Goal: Information Seeking & Learning: Learn about a topic

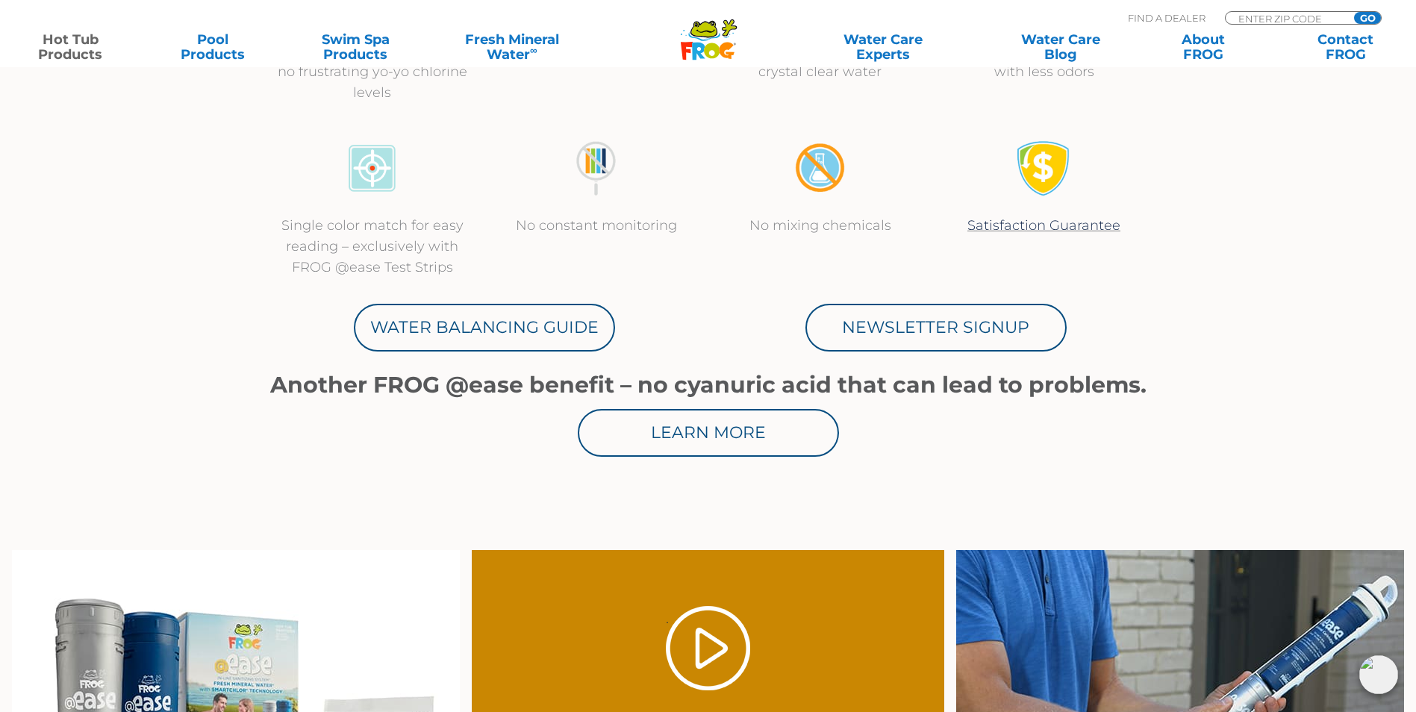
scroll to position [672, 0]
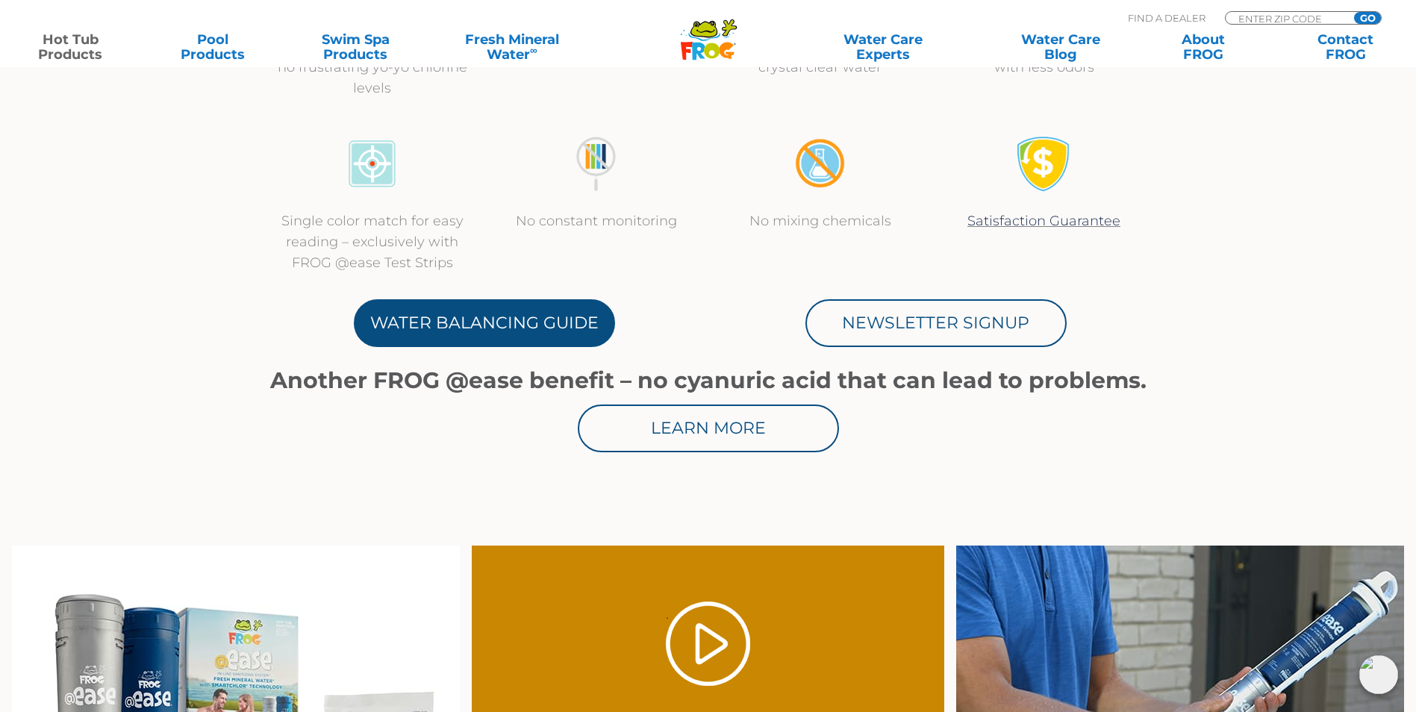
click at [511, 333] on link "Water Balancing Guide" at bounding box center [484, 323] width 261 height 48
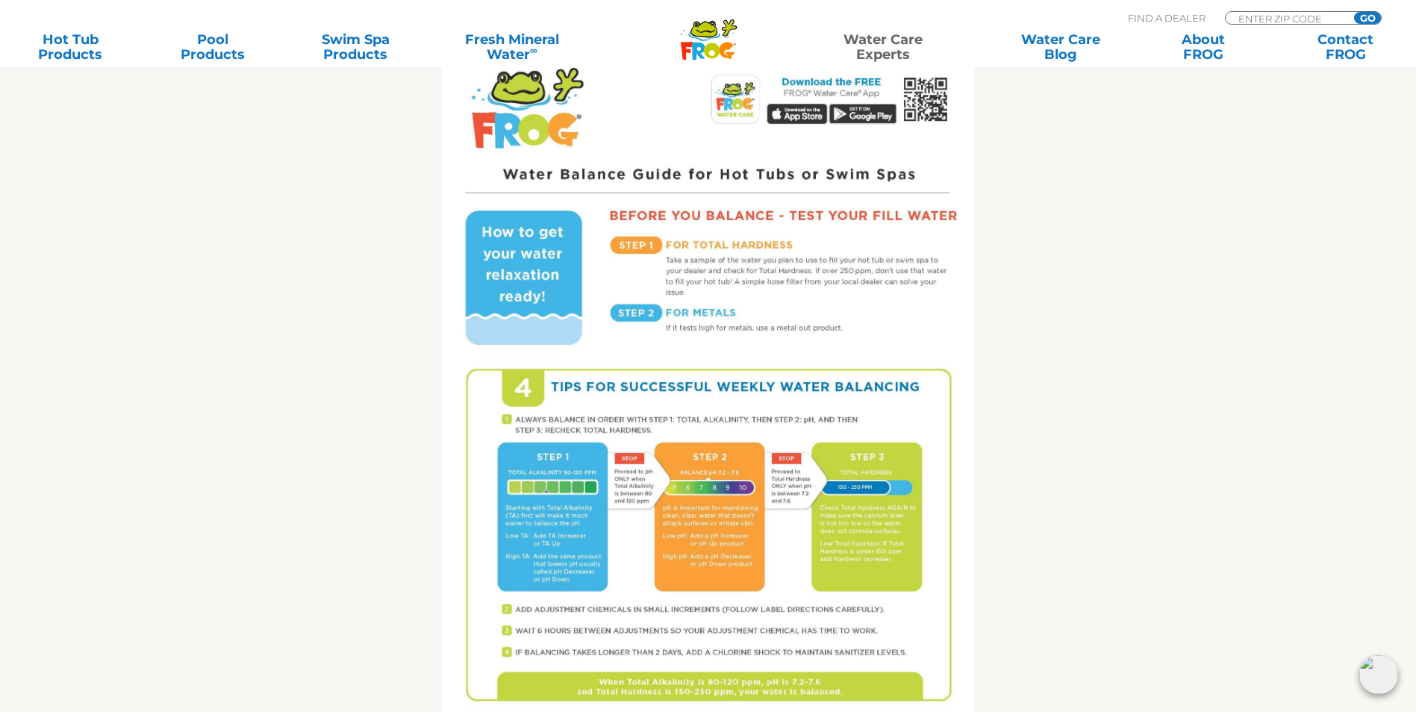
scroll to position [746, 0]
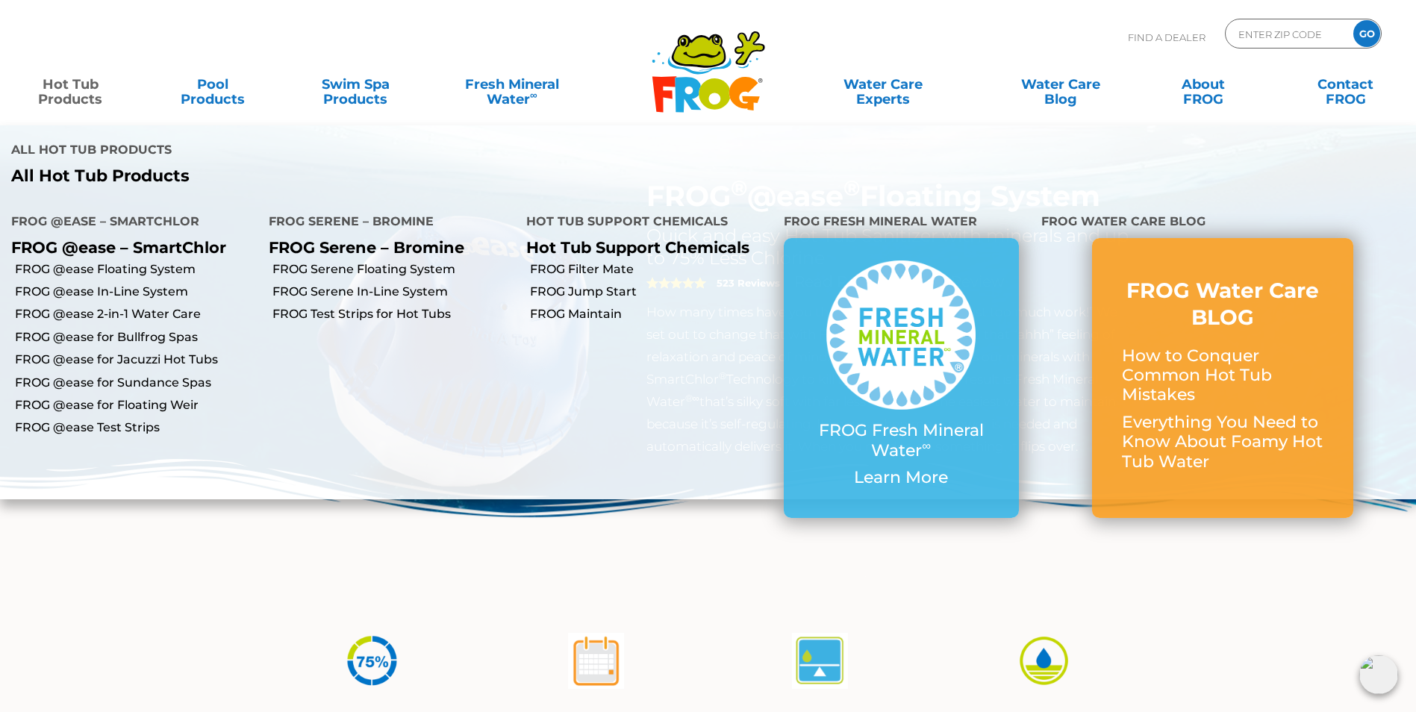
click at [63, 87] on link "Hot Tub Products" at bounding box center [70, 84] width 111 height 30
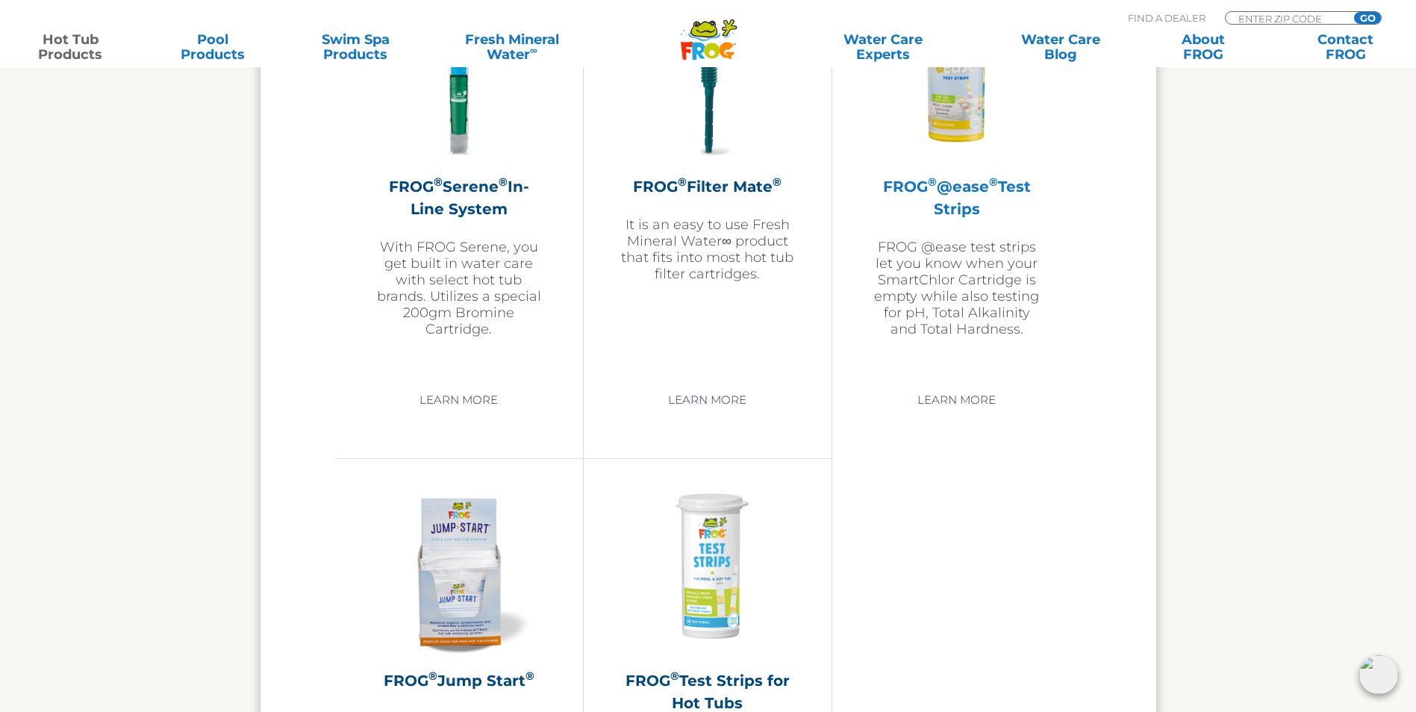
scroll to position [3210, 0]
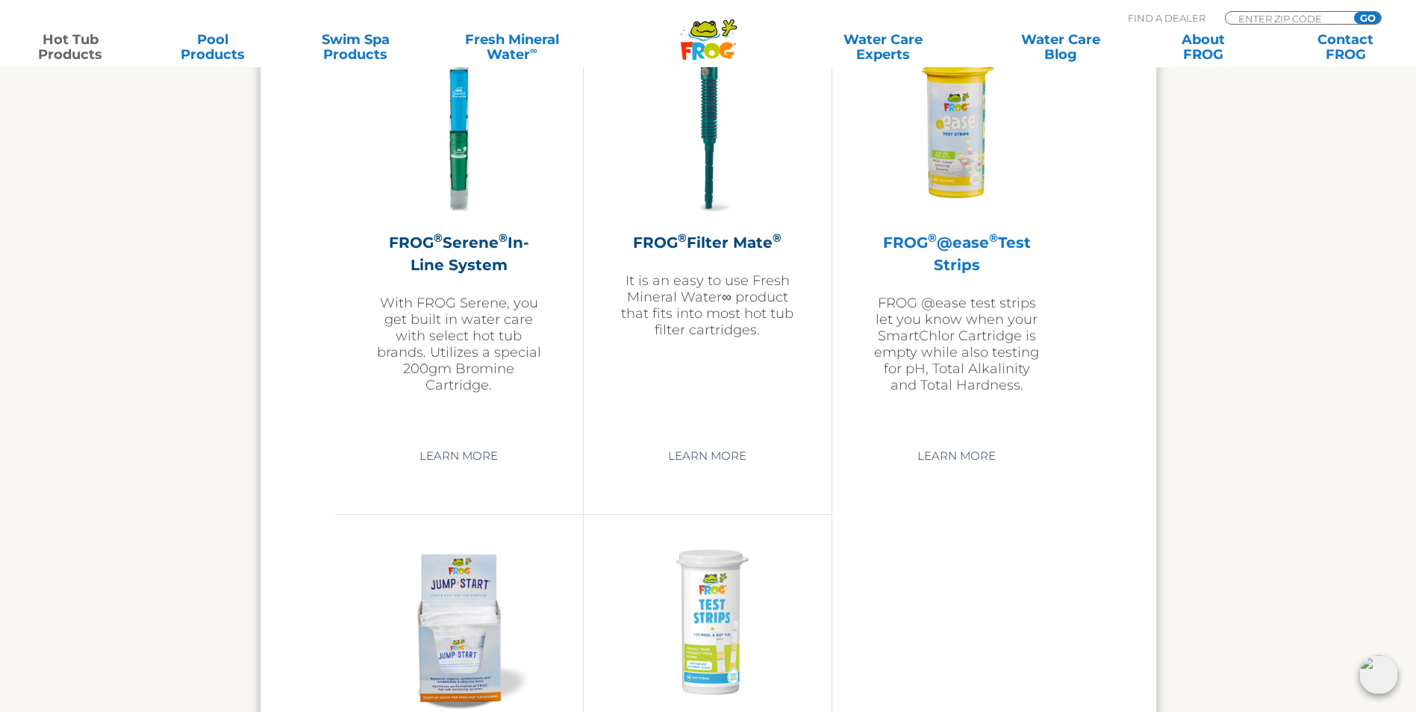
click at [971, 180] on img at bounding box center [956, 129] width 173 height 173
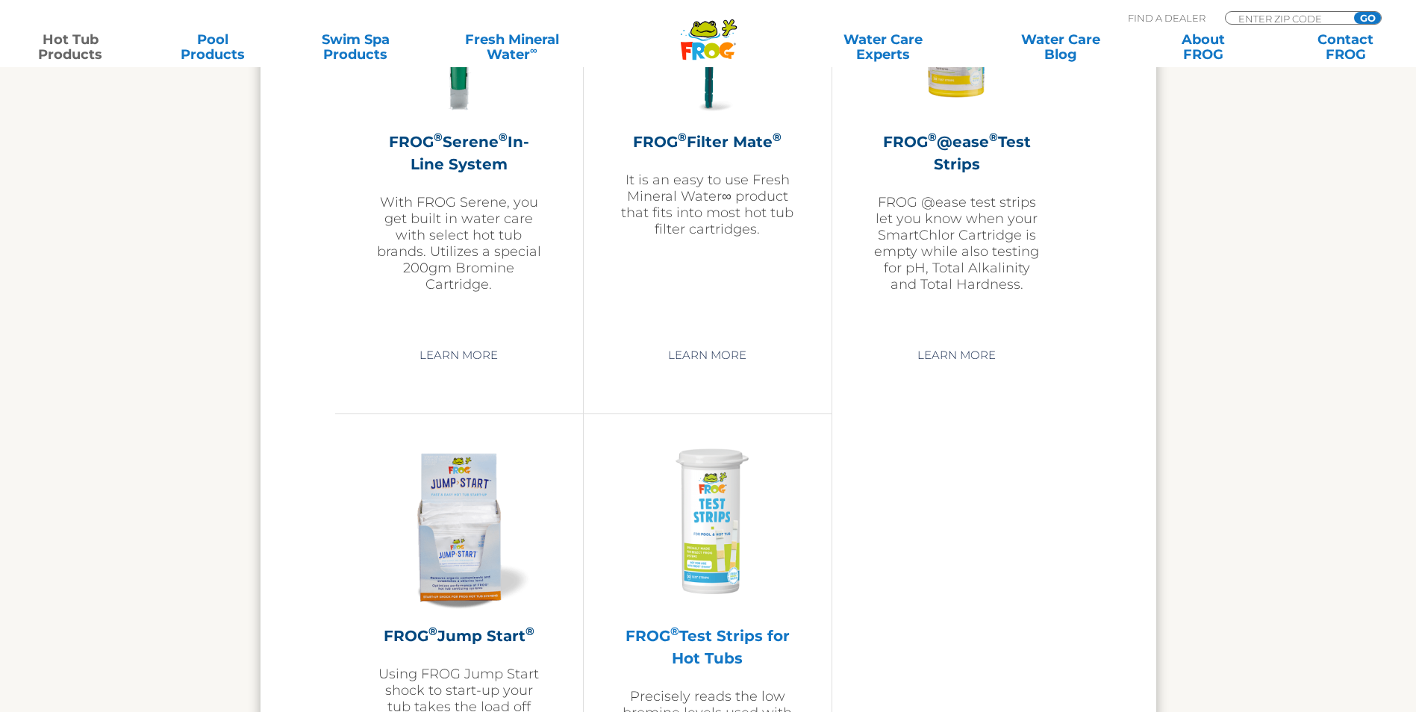
scroll to position [3489, 0]
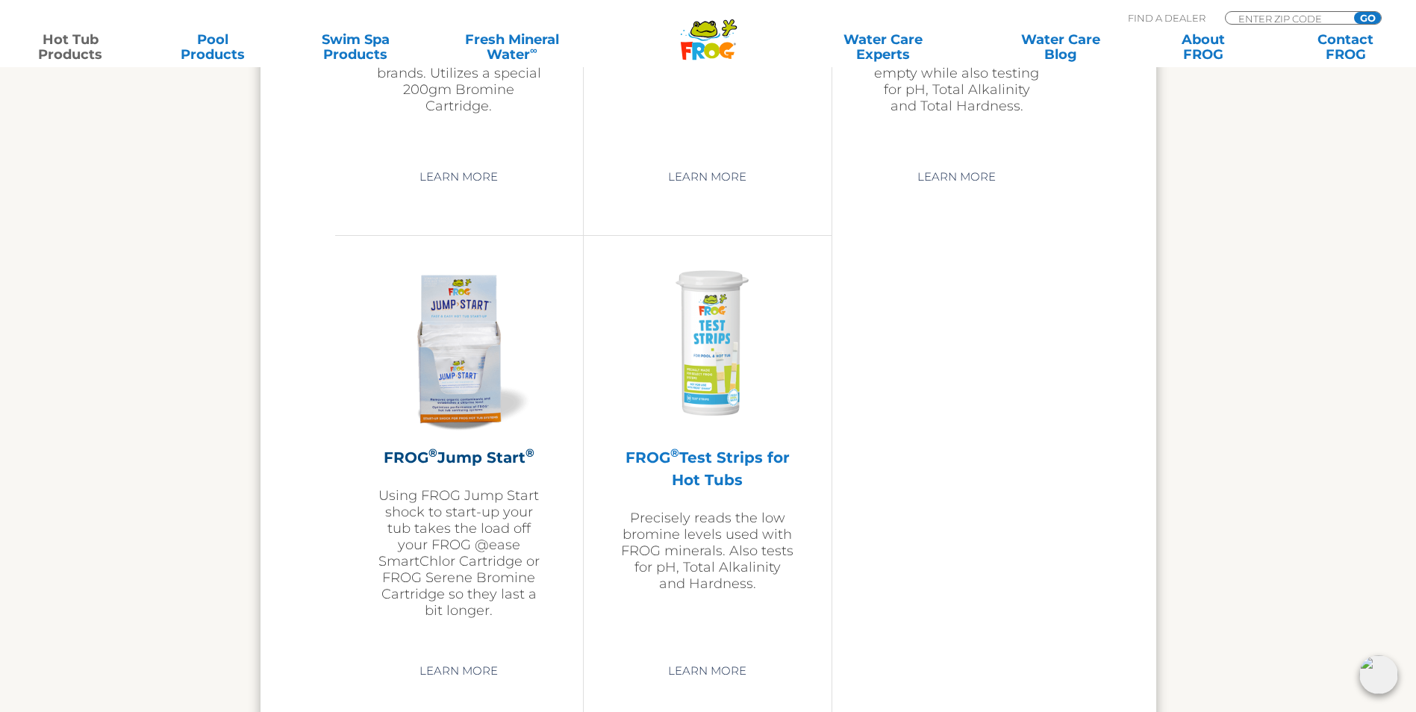
click at [710, 475] on h2 "FROG ® Test Strips for Hot Tubs" at bounding box center [707, 468] width 173 height 45
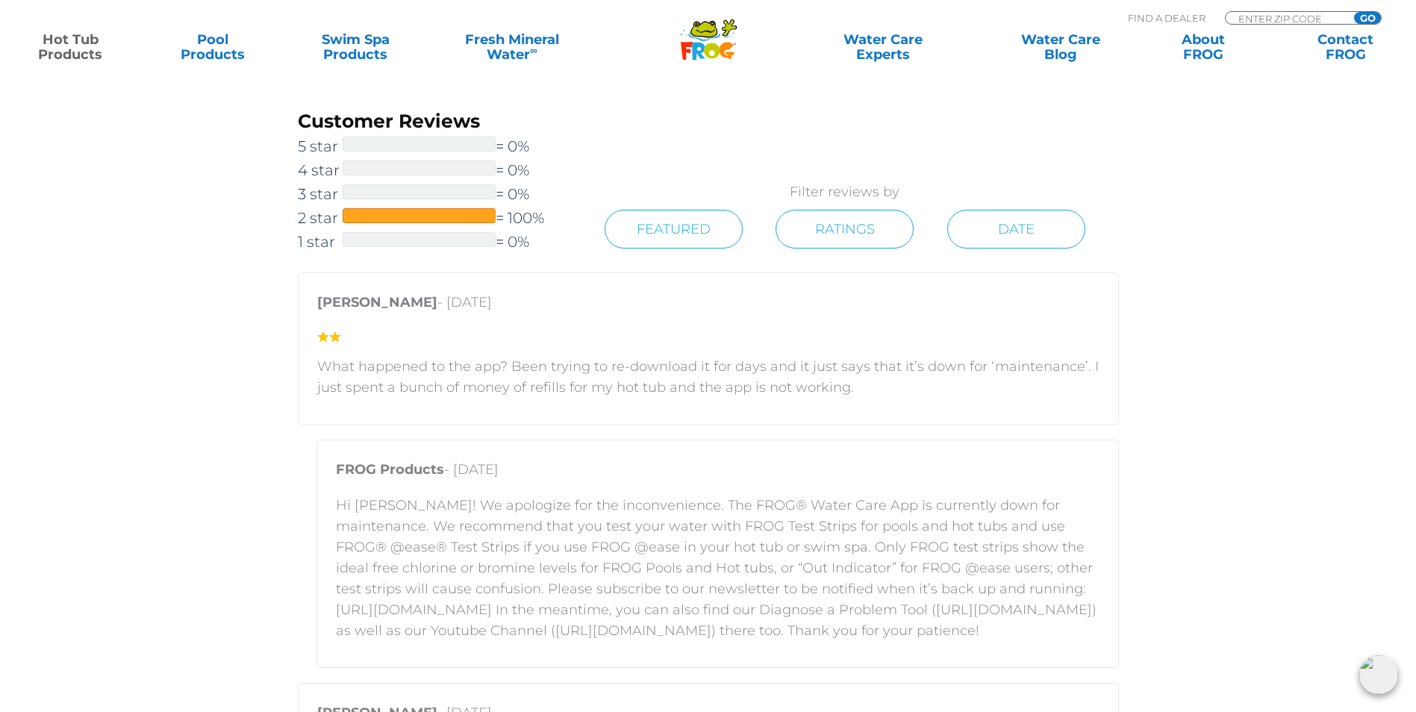
scroll to position [1866, 0]
